Goal: Navigation & Orientation: Find specific page/section

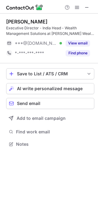
scroll to position [140, 98]
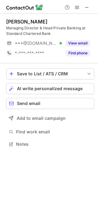
scroll to position [140, 98]
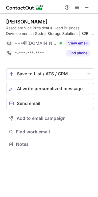
scroll to position [140, 98]
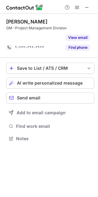
scroll to position [124, 98]
